Goal: Information Seeking & Learning: Learn about a topic

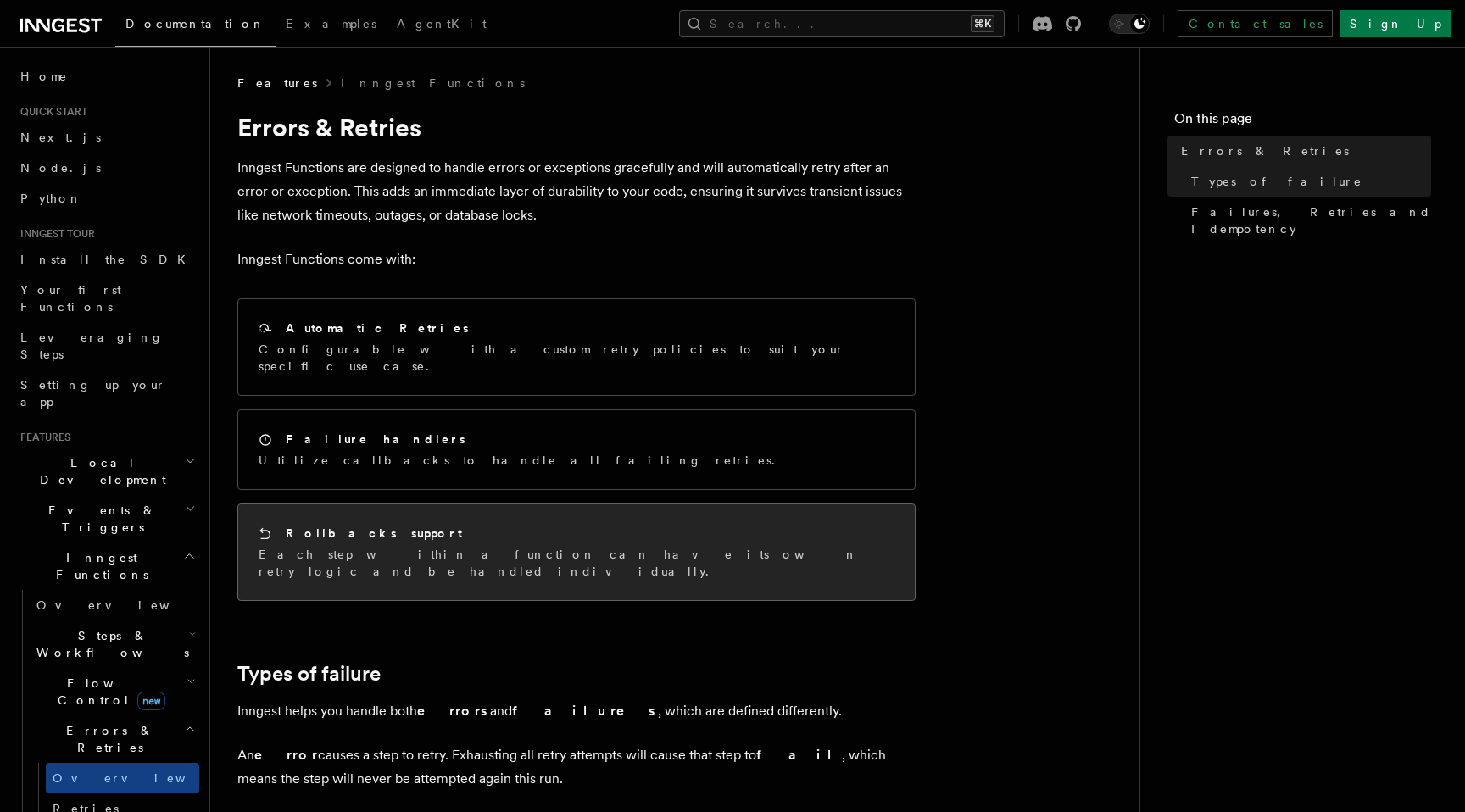
click at [605, 548] on div "Rollbacks support Each step within a function can have its own retry logic and …" at bounding box center [577, 552] width 676 height 96
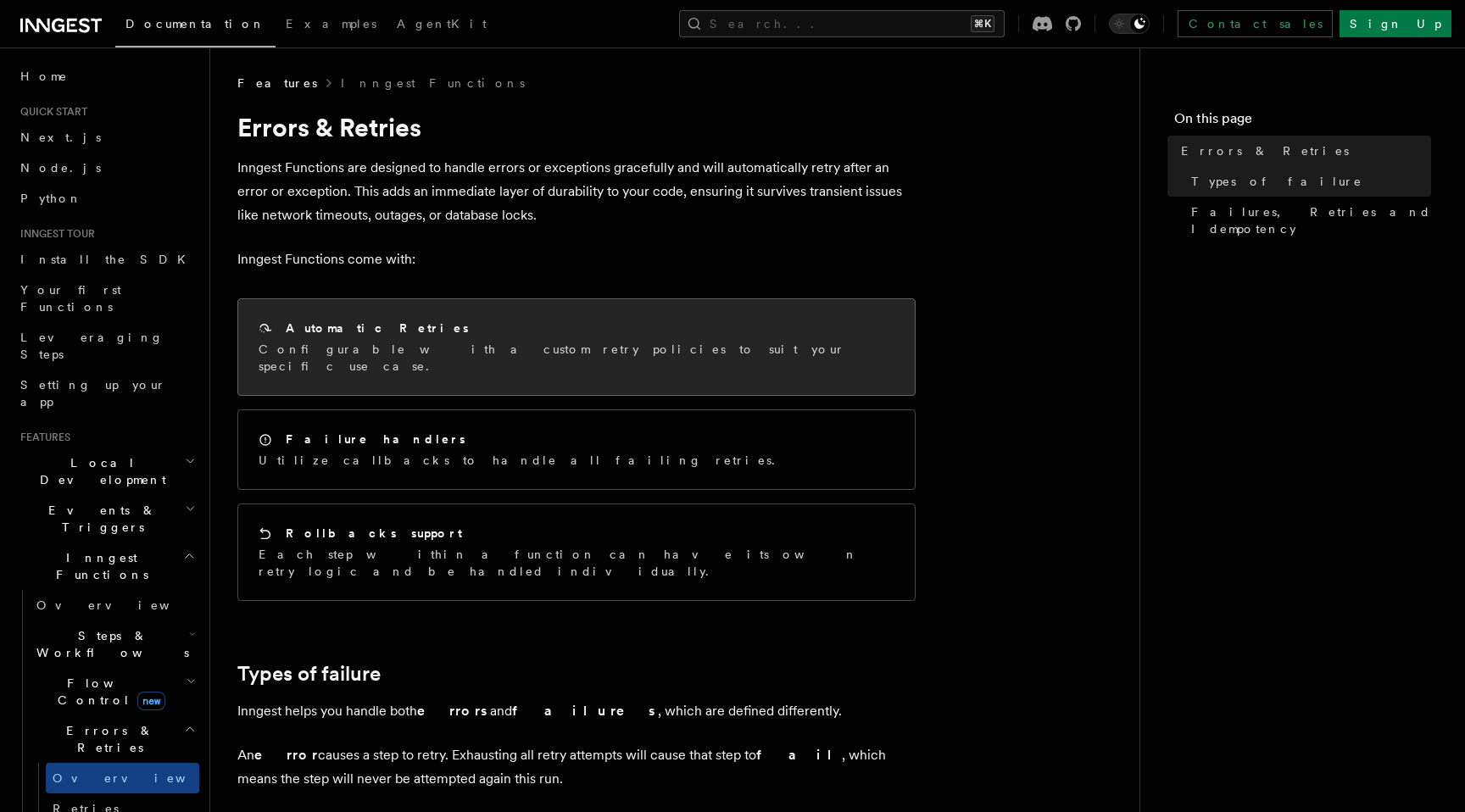
click at [501, 365] on div "Automatic Retries Configurable with a custom retry policies to suit your specif…" at bounding box center [577, 347] width 676 height 96
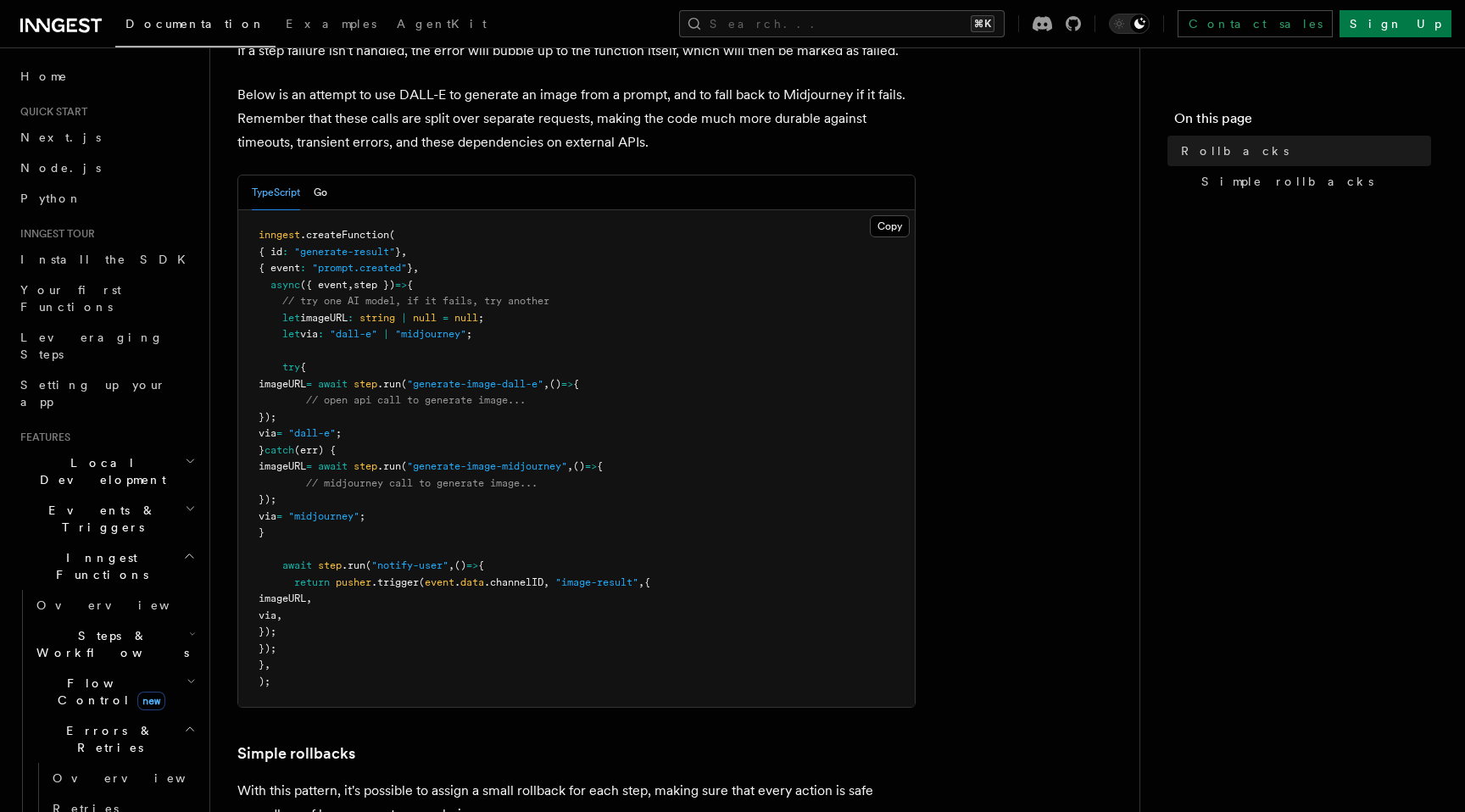
scroll to position [291, 0]
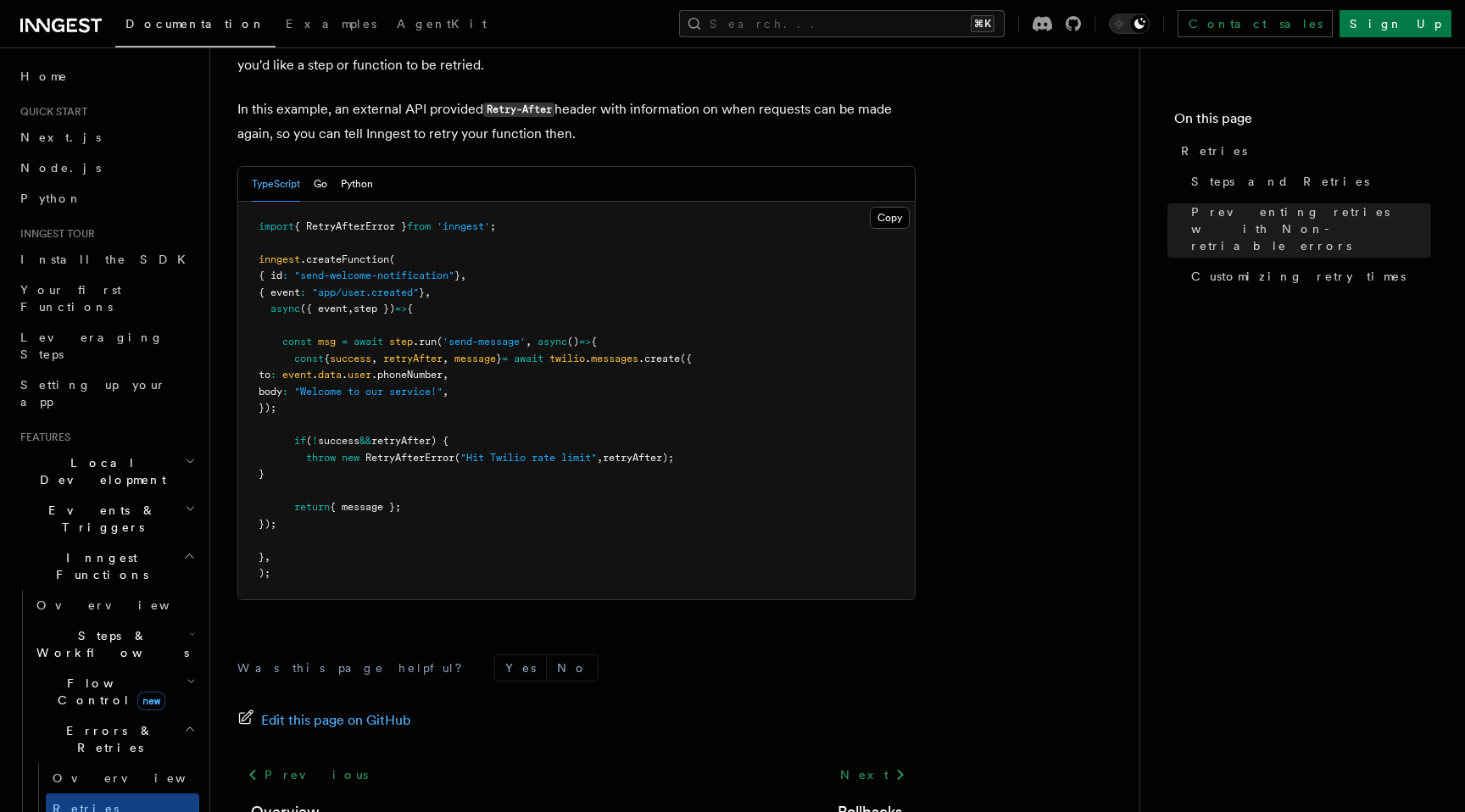
scroll to position [2407, 0]
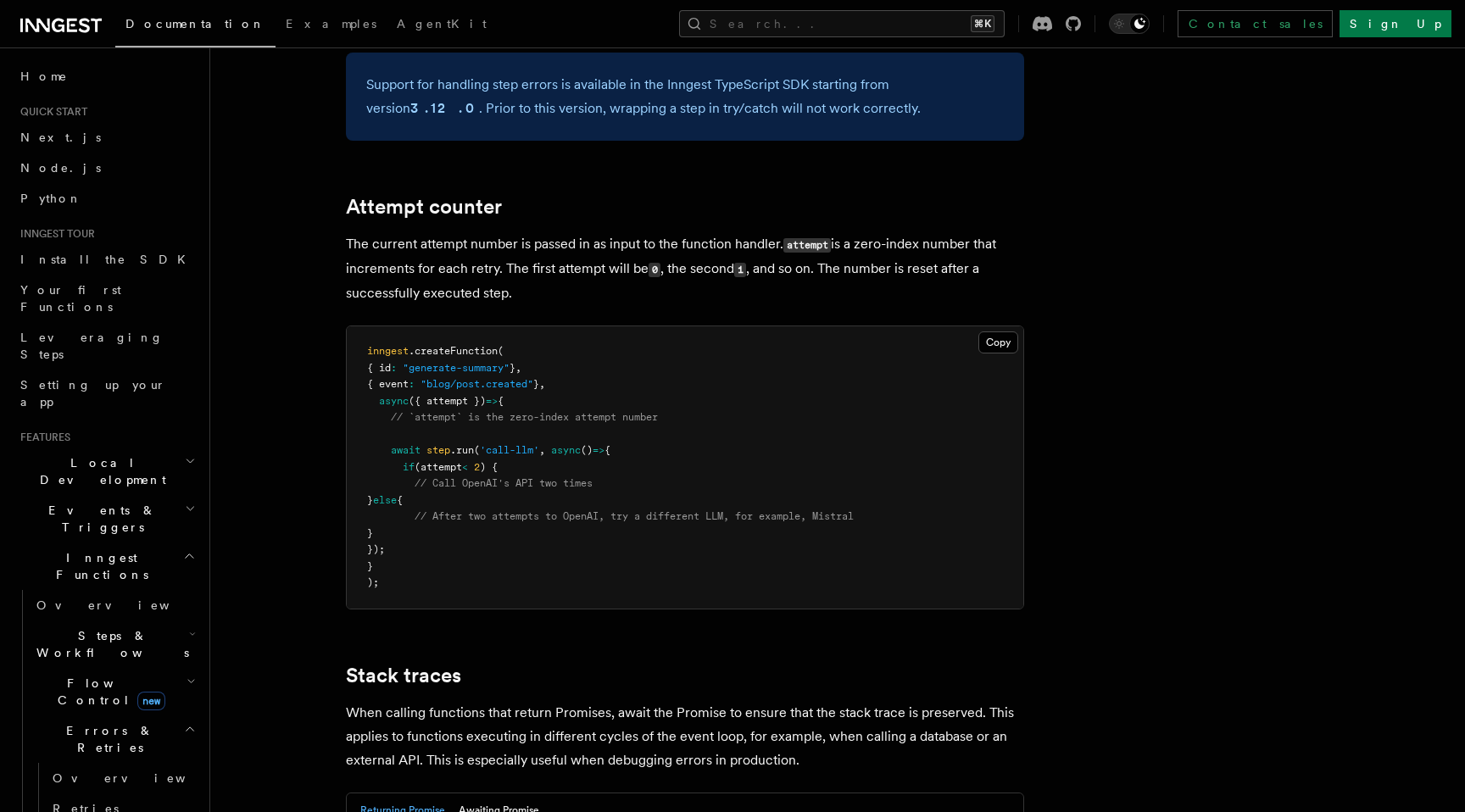
scroll to position [3787, 0]
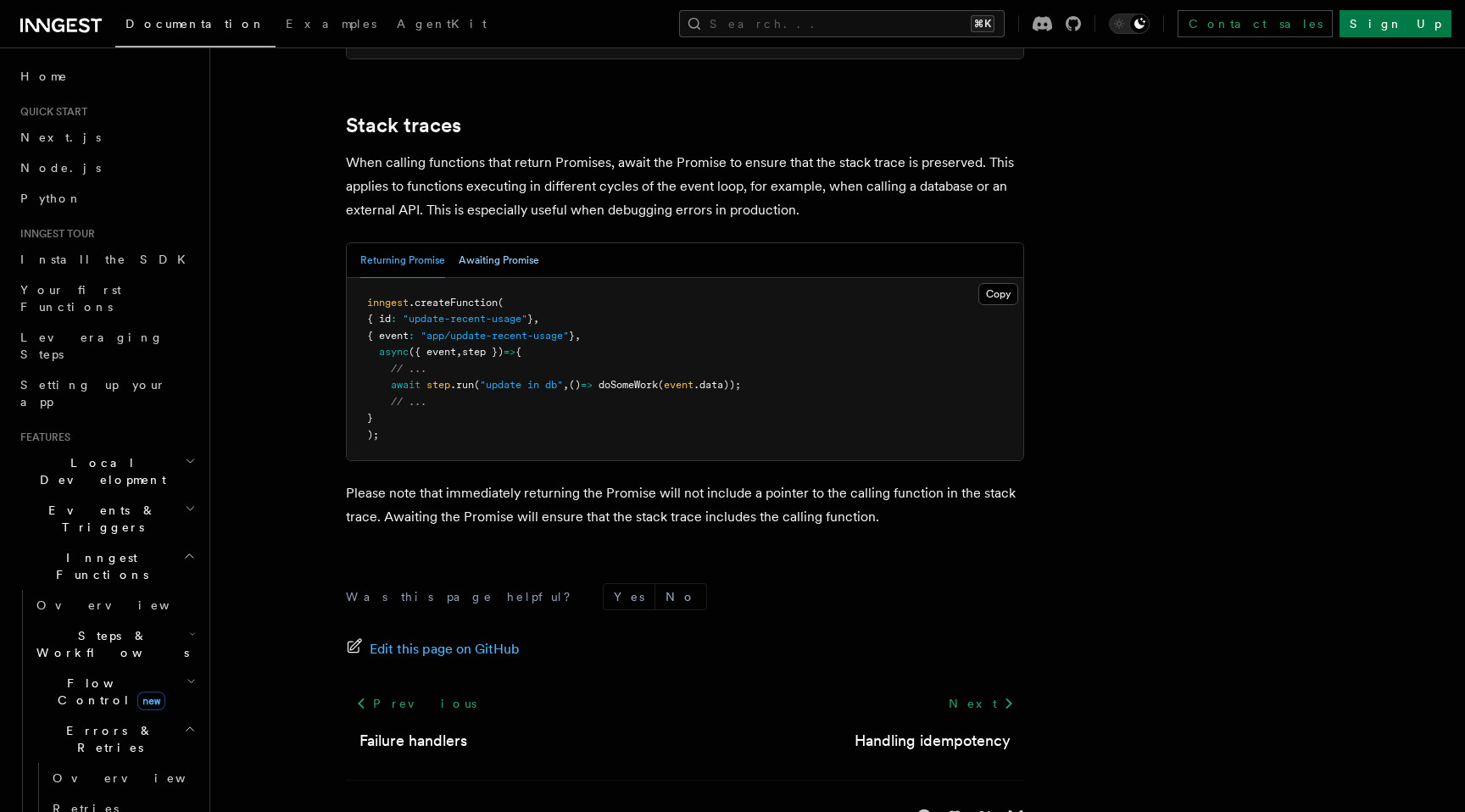
click at [502, 243] on button "Awaiting Promise" at bounding box center [498, 261] width 80 height 35
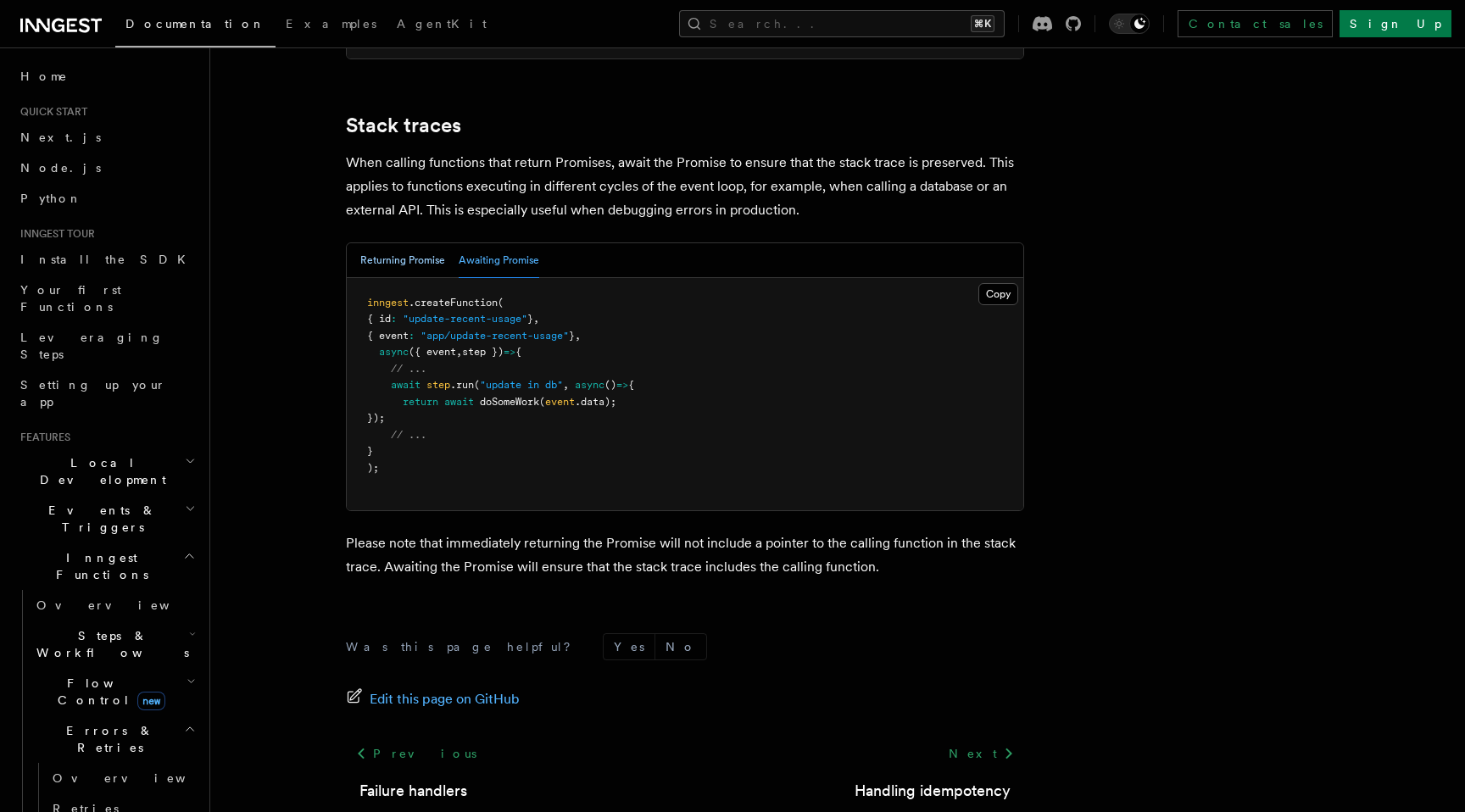
click at [390, 243] on button "Returning Promise" at bounding box center [403, 261] width 85 height 35
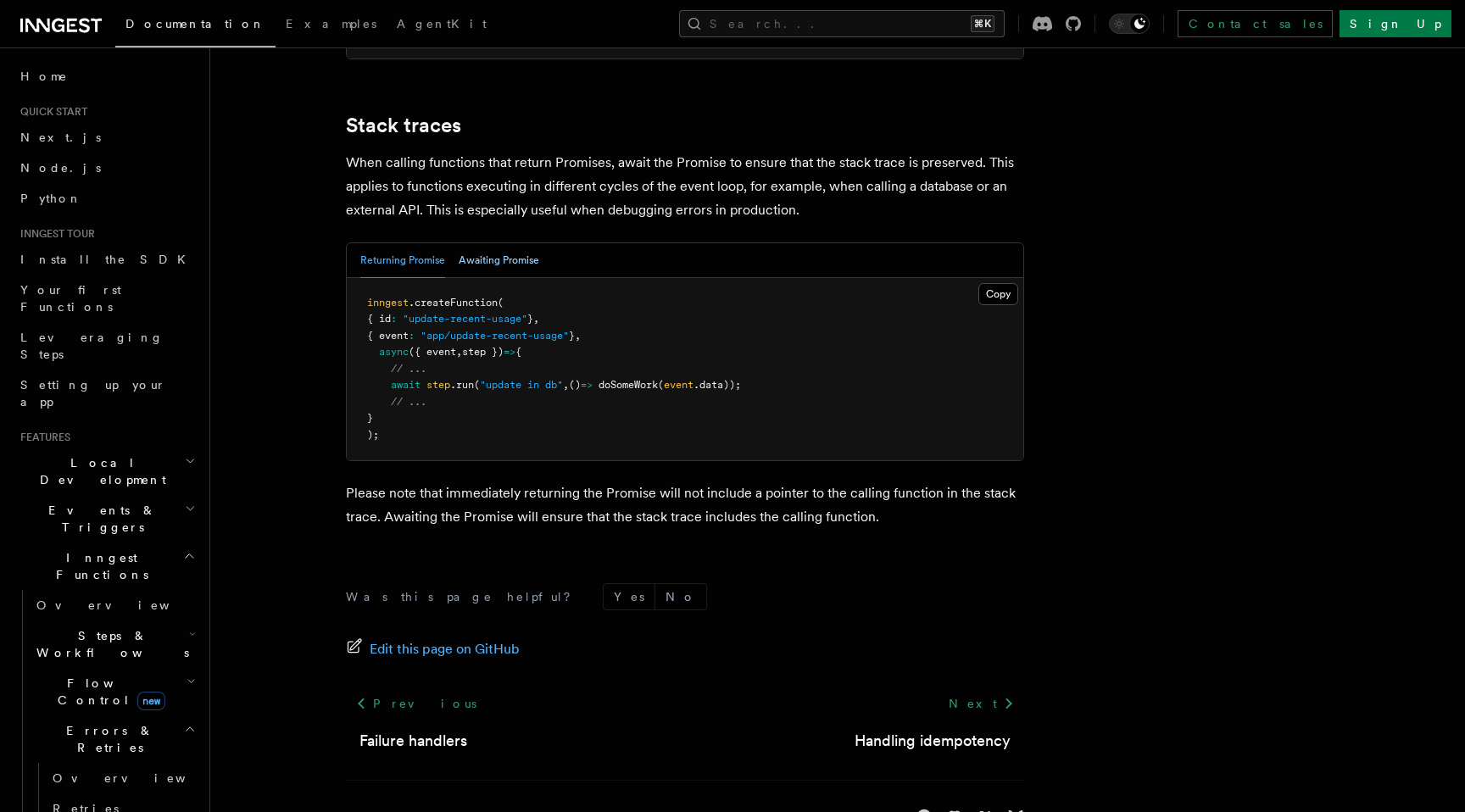
click at [485, 243] on button "Awaiting Promise" at bounding box center [498, 261] width 80 height 35
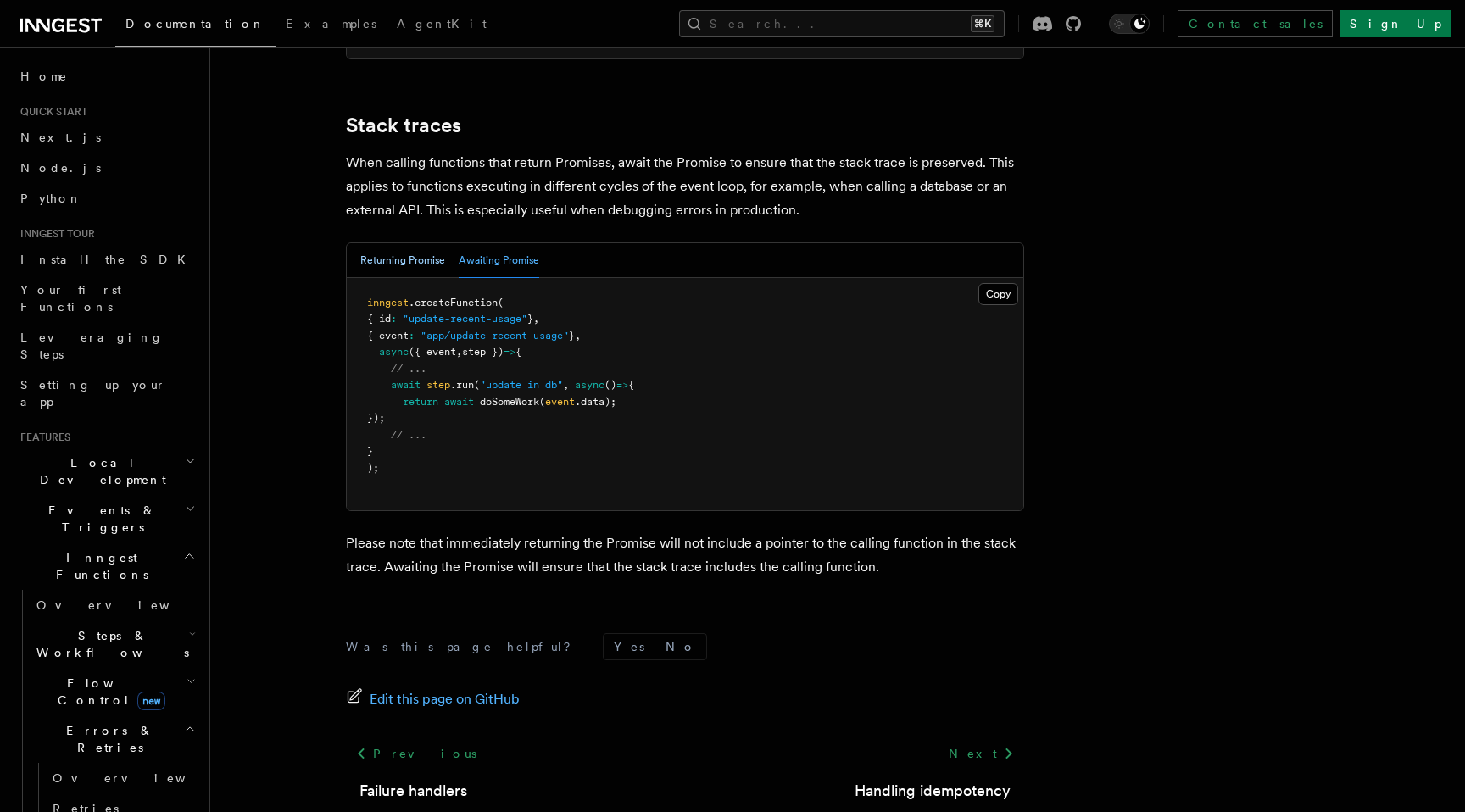
click at [412, 243] on button "Returning Promise" at bounding box center [403, 261] width 85 height 35
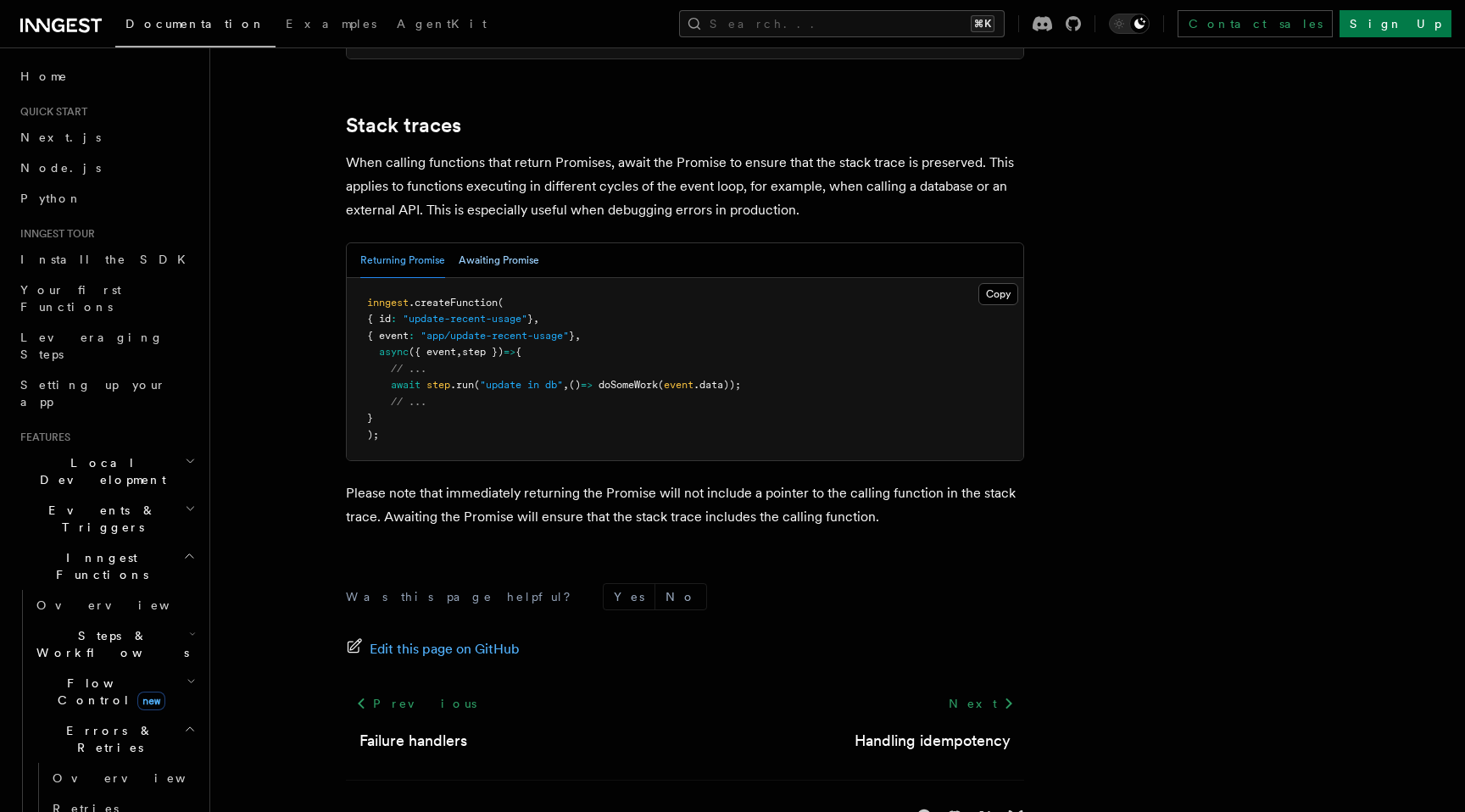
click at [480, 243] on button "Awaiting Promise" at bounding box center [498, 261] width 80 height 35
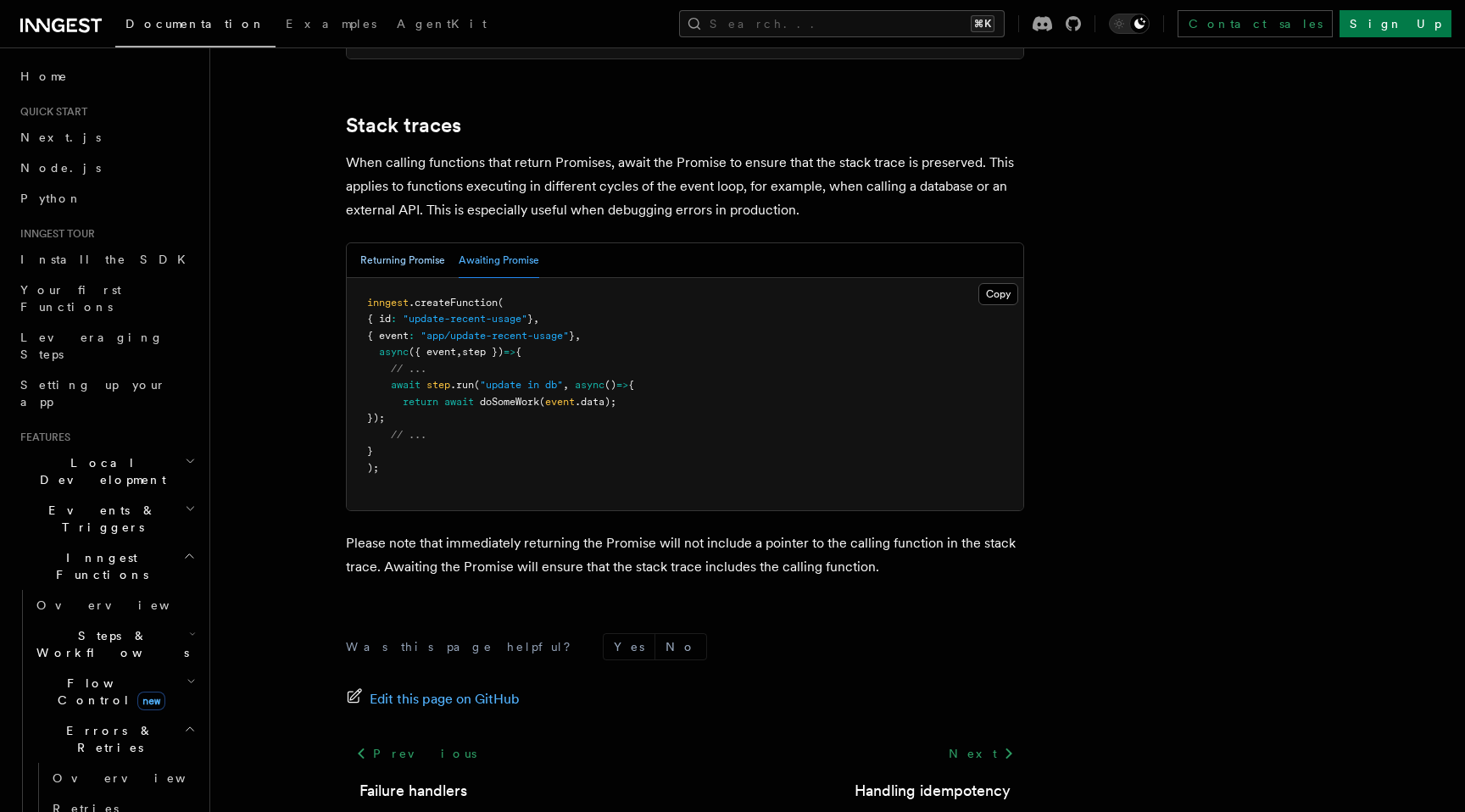
click at [410, 243] on button "Returning Promise" at bounding box center [403, 261] width 85 height 35
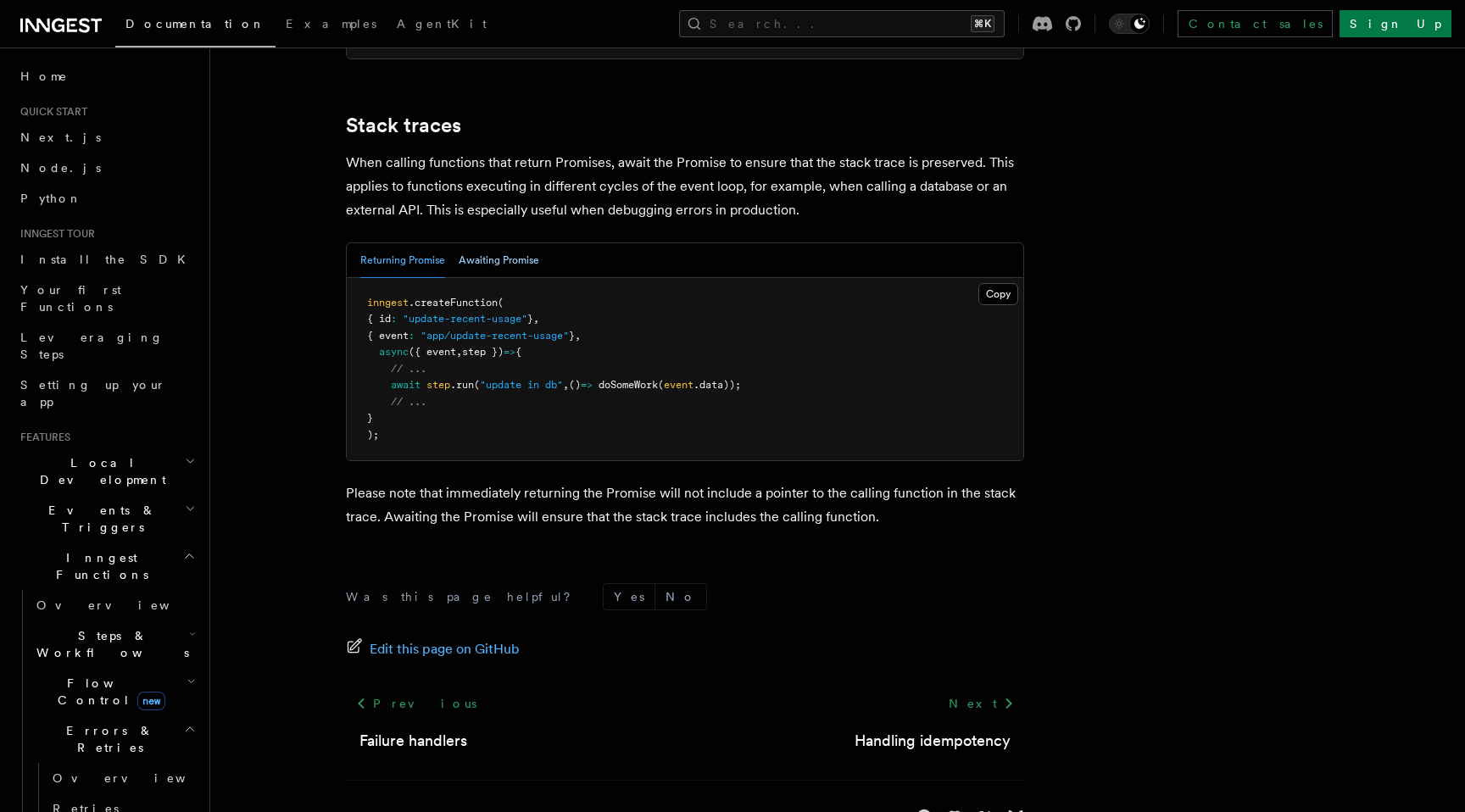
click at [487, 243] on button "Awaiting Promise" at bounding box center [498, 261] width 80 height 35
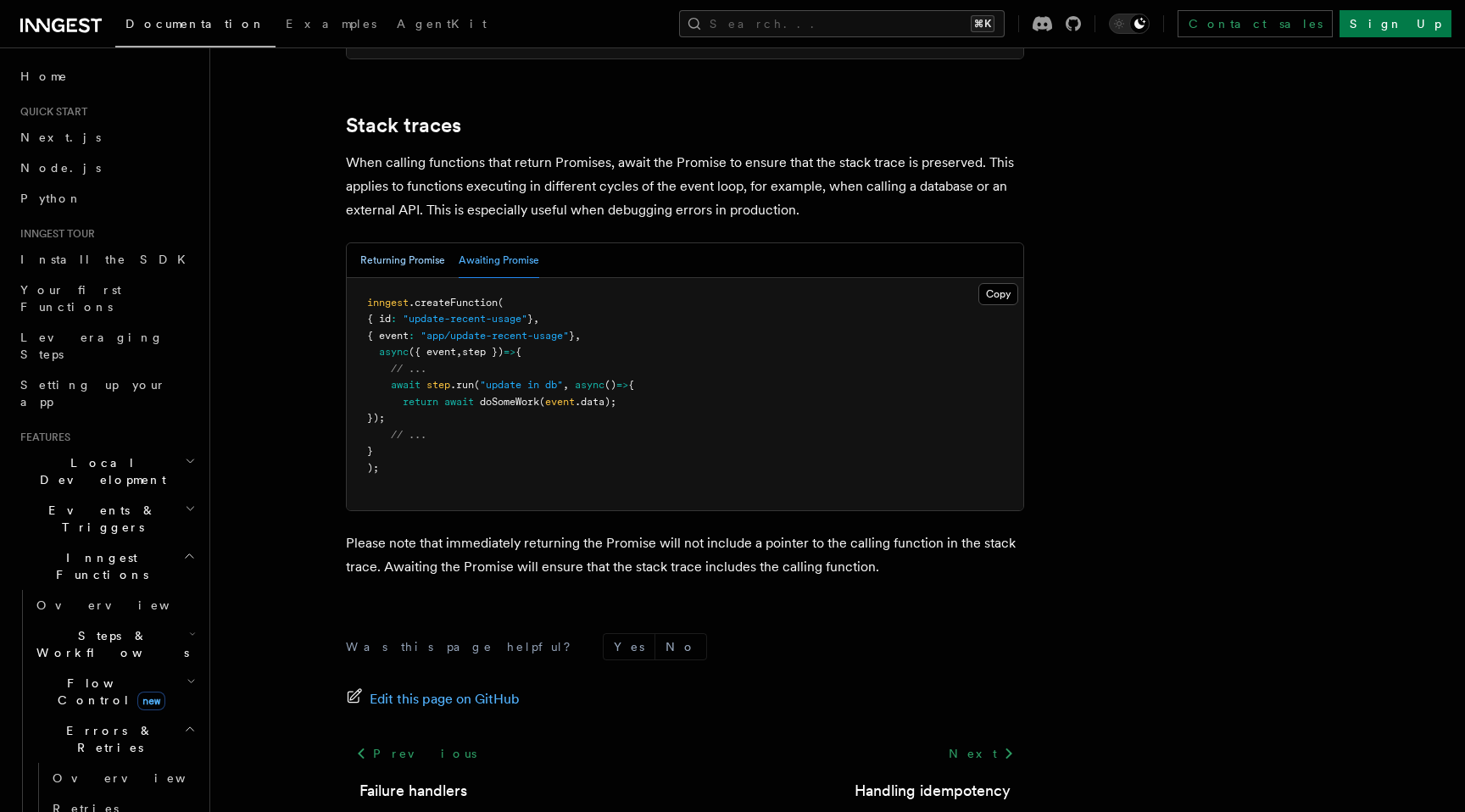
click at [411, 243] on button "Returning Promise" at bounding box center [403, 261] width 85 height 35
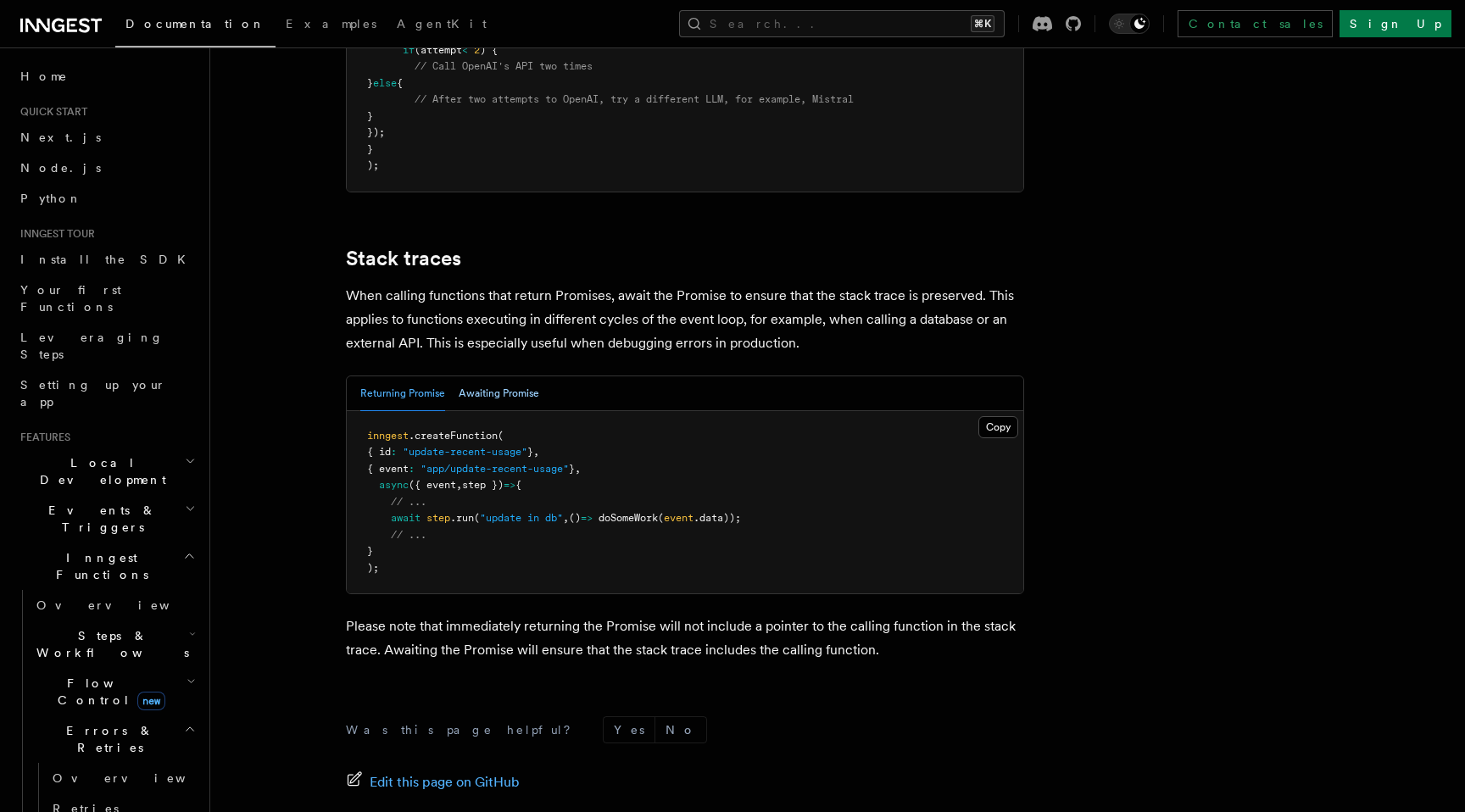
scroll to position [3461, 0]
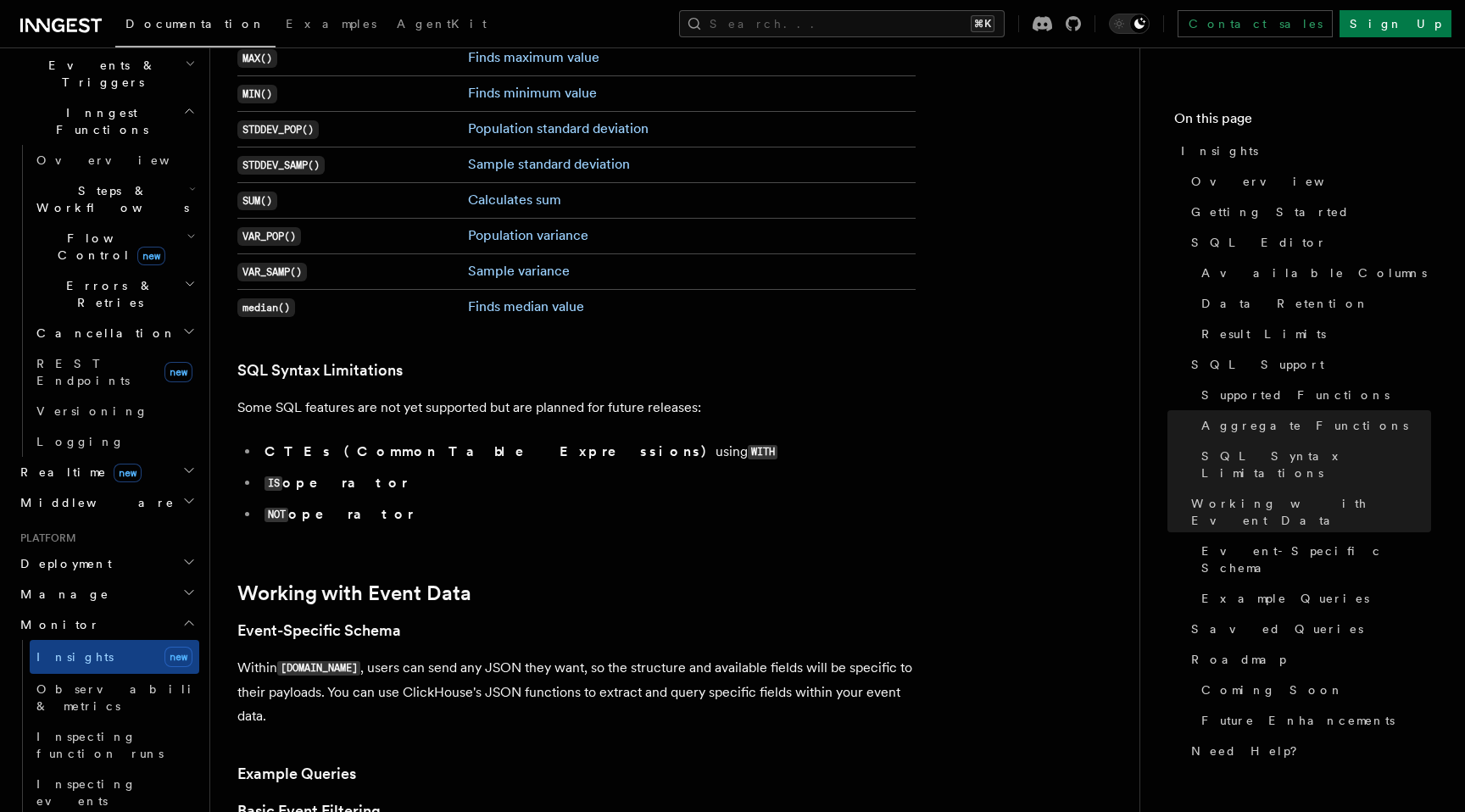
scroll to position [4396, 0]
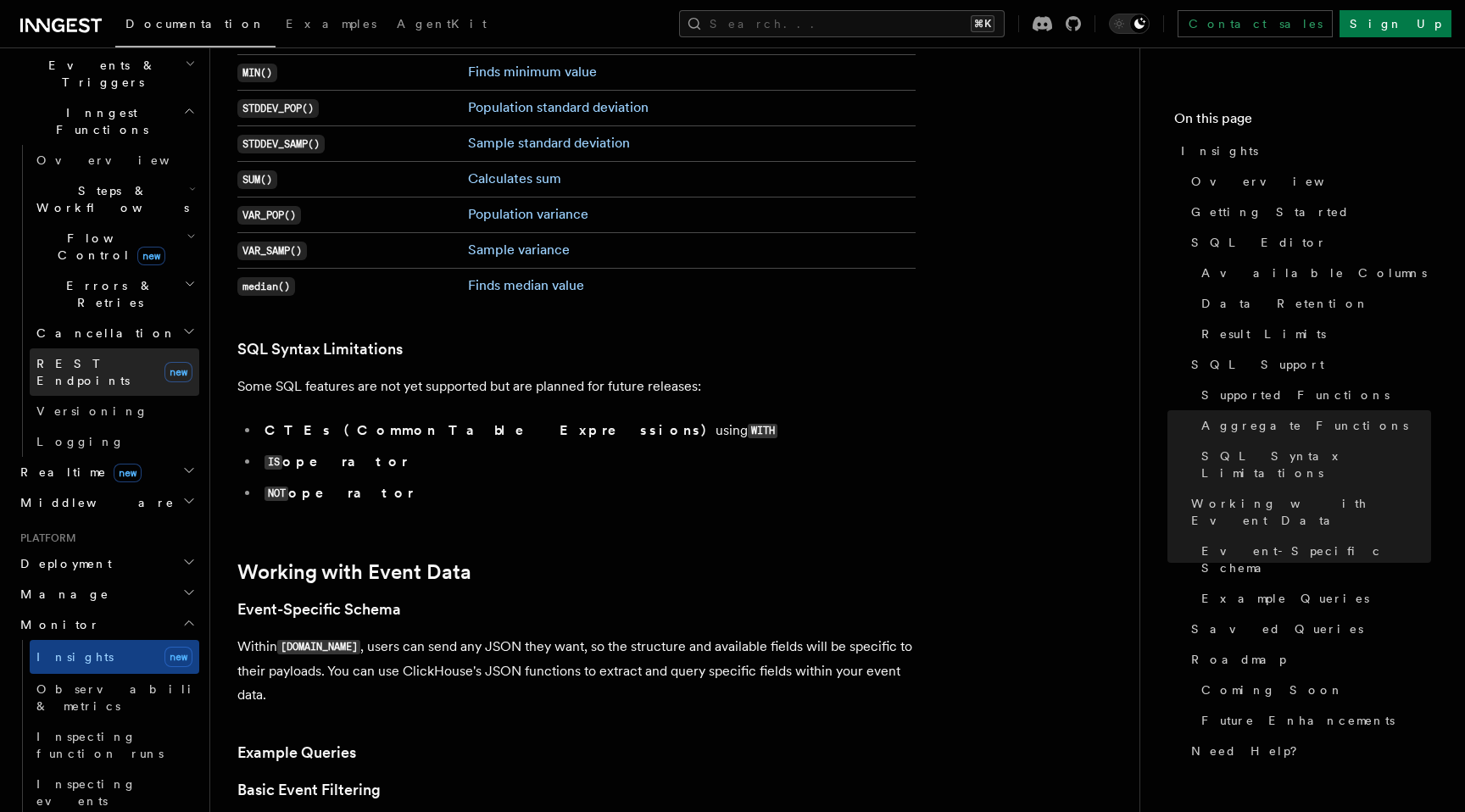
click at [87, 357] on span "REST Endpoints" at bounding box center [82, 371] width 93 height 30
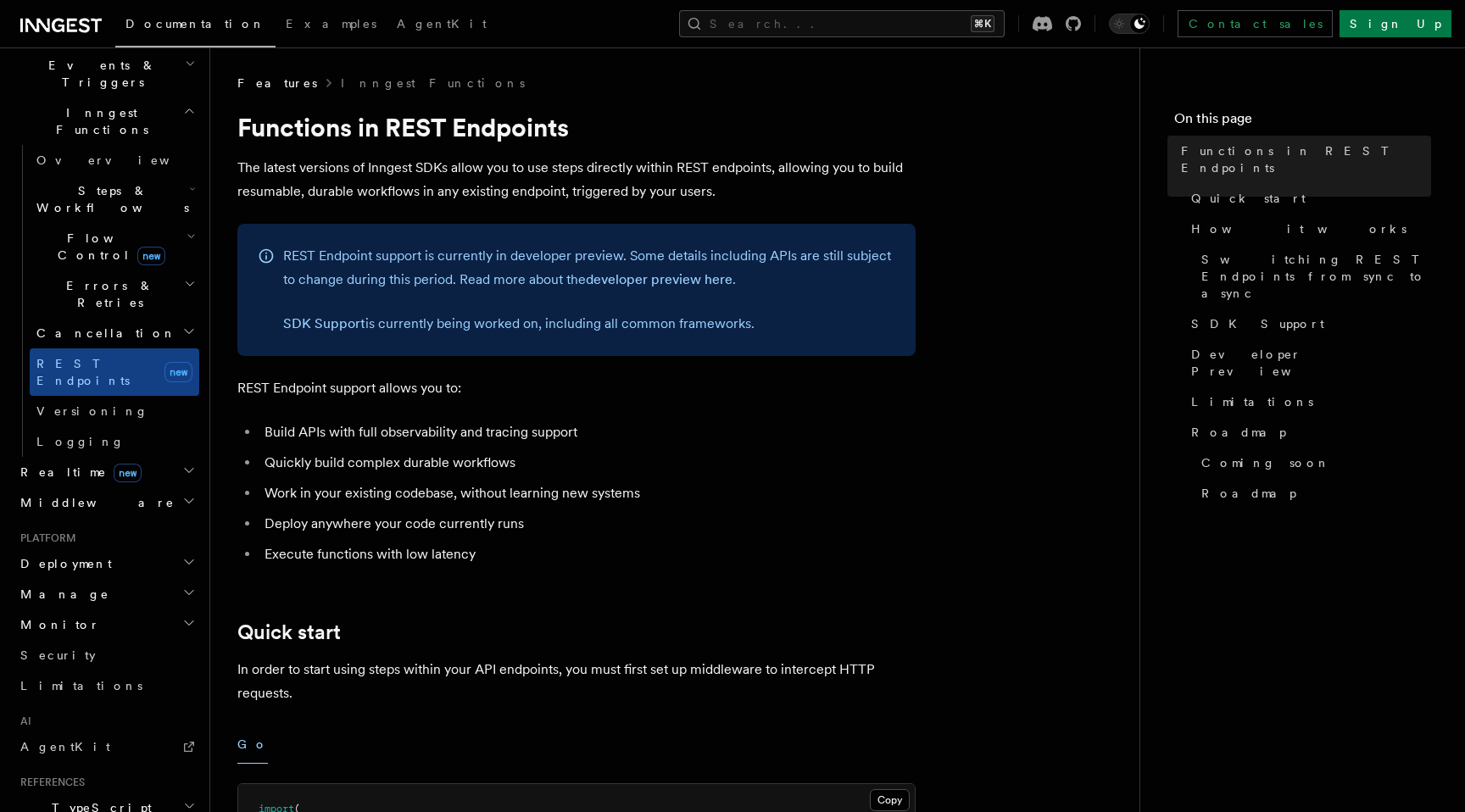
click at [189, 235] on icon "button" at bounding box center [192, 235] width 6 height 3
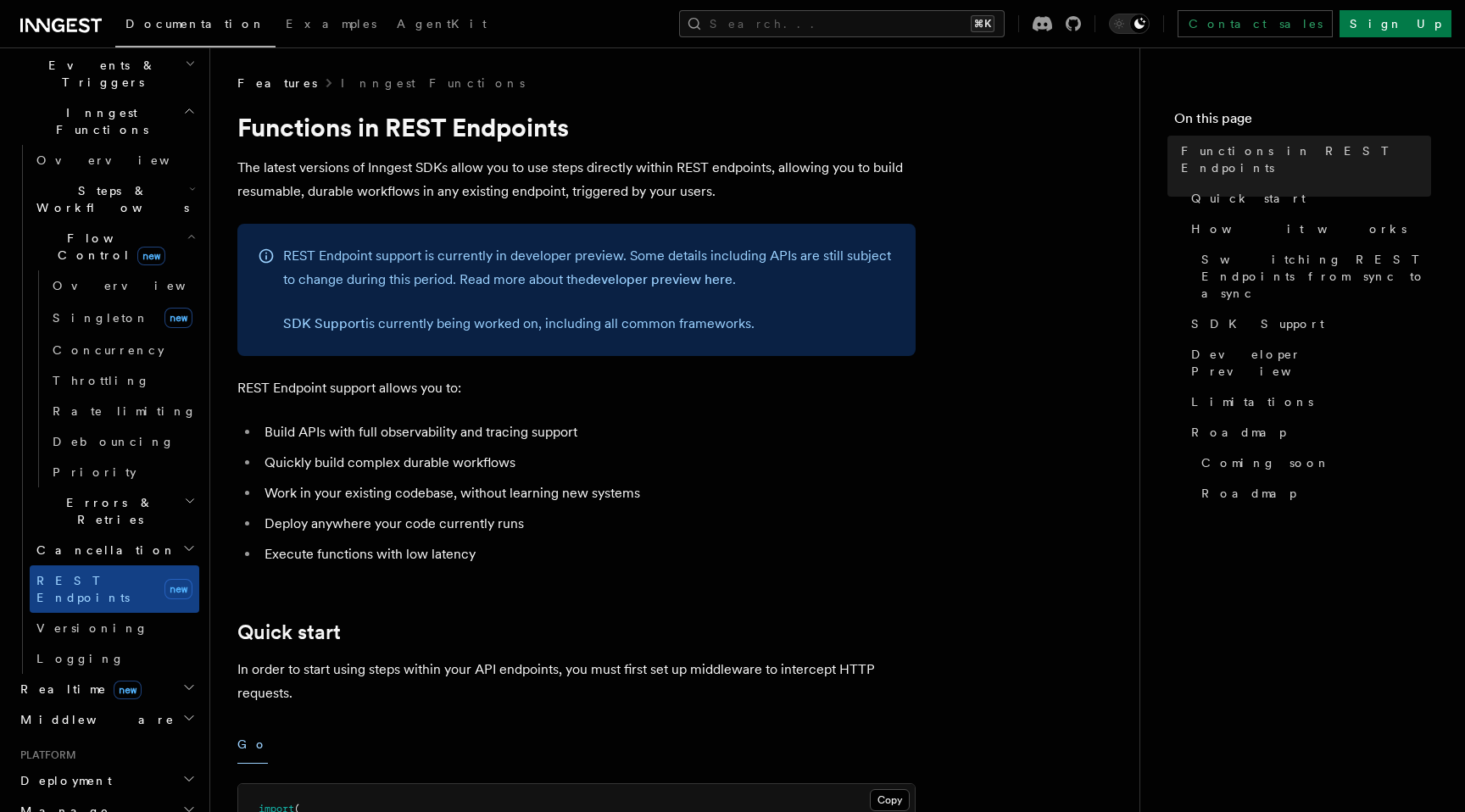
click at [182, 223] on h2 "Flow Control new" at bounding box center [114, 246] width 170 height 48
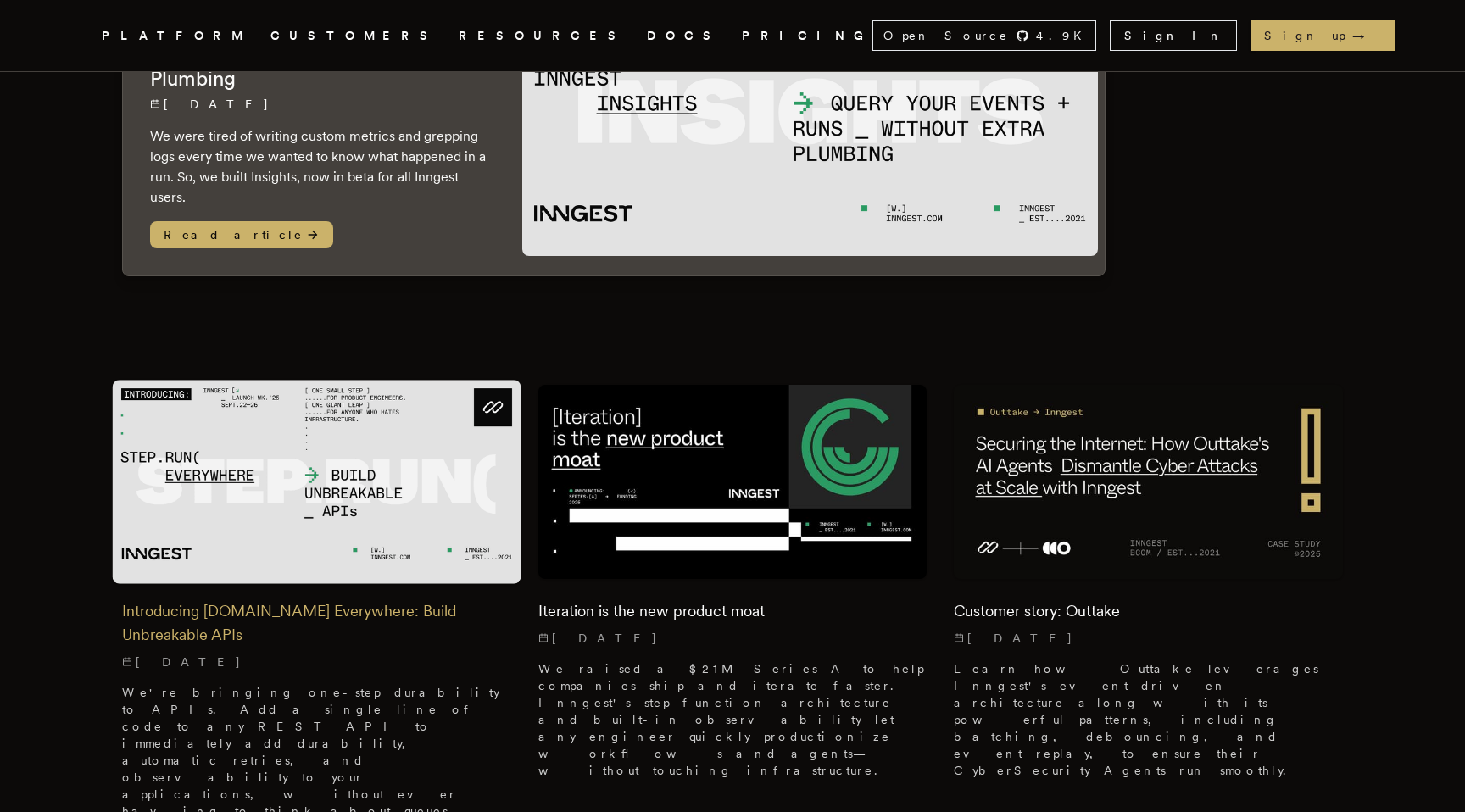
scroll to position [248, 0]
